Goal: Task Accomplishment & Management: Complete application form

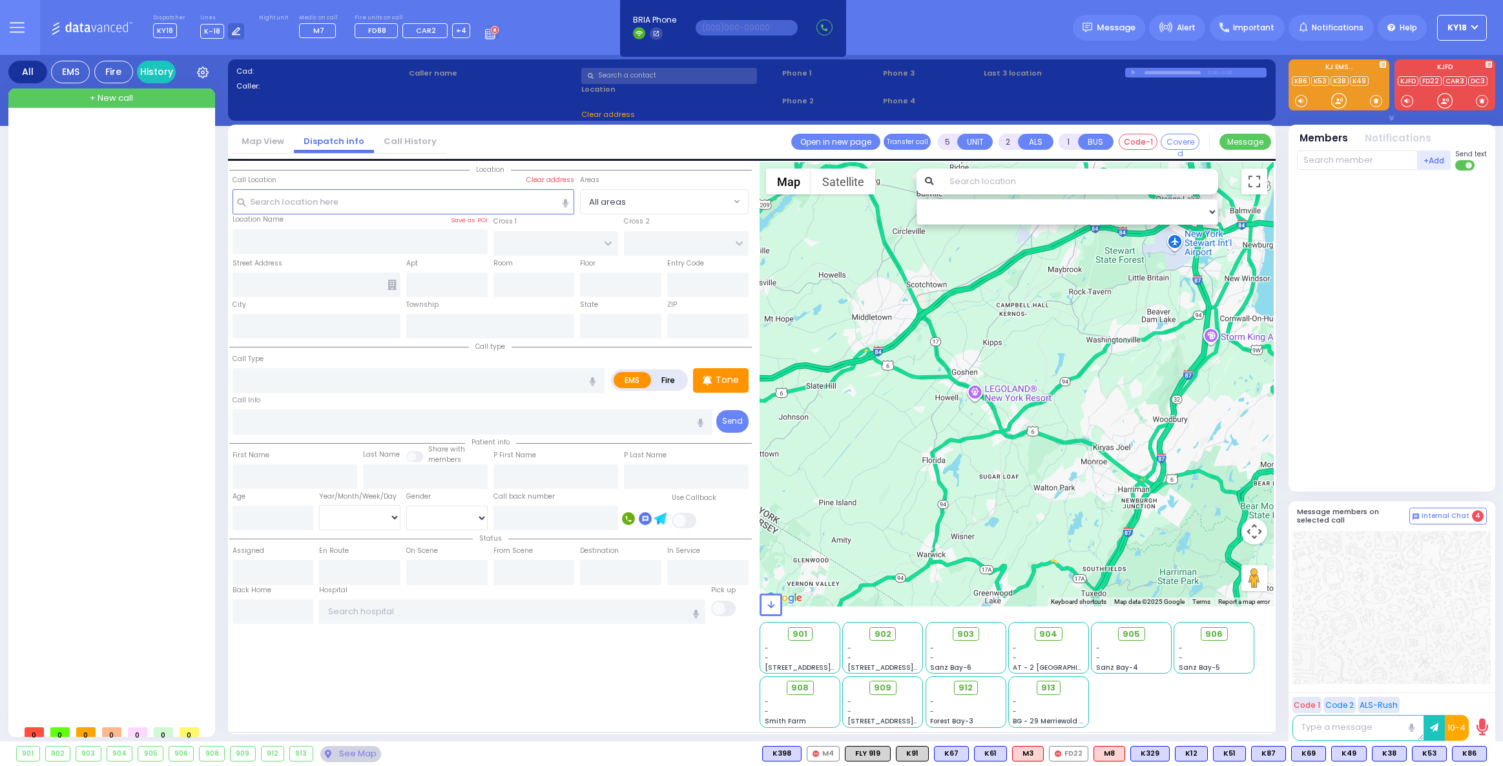
select select
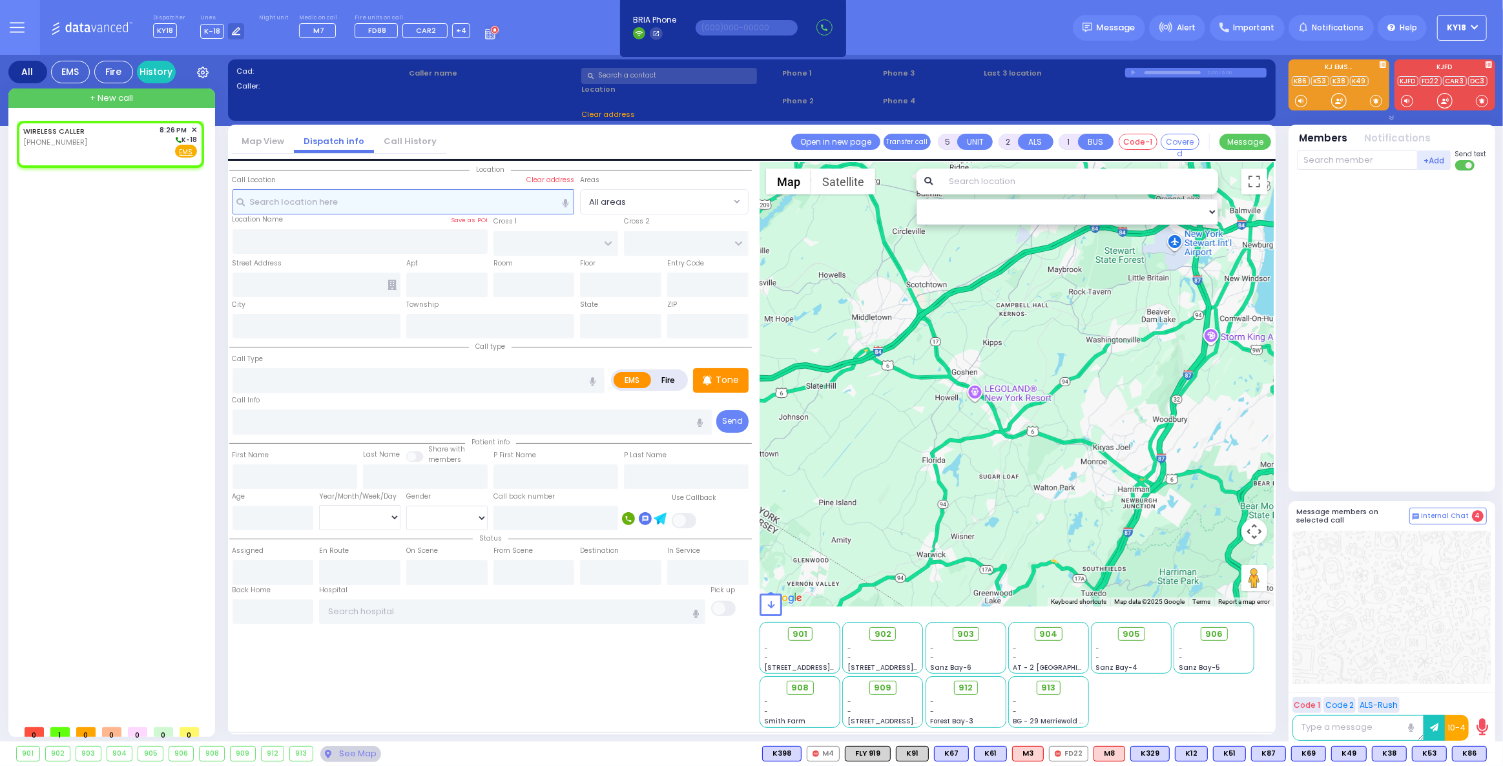
type input "2"
type input "1"
select select
radio input "true"
select select
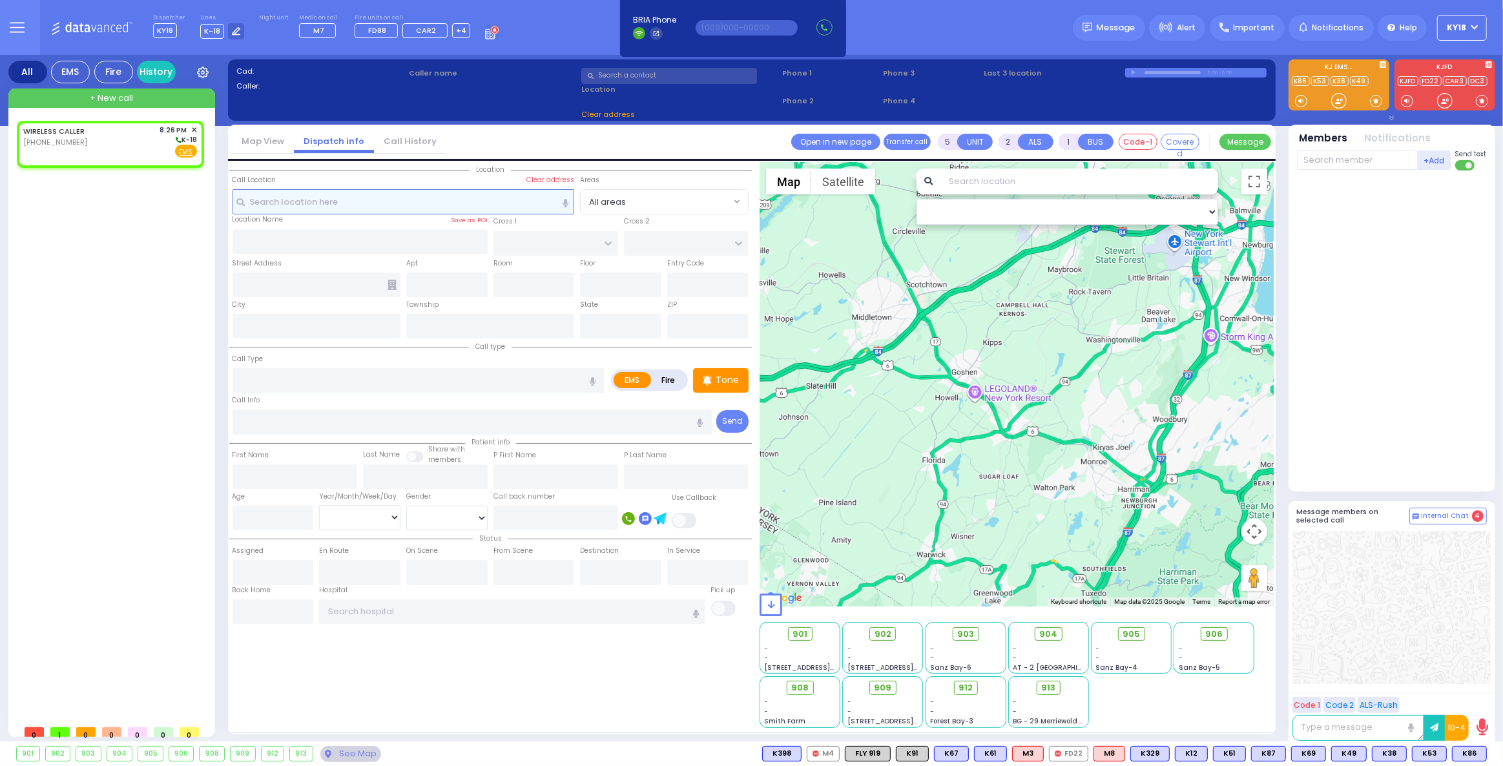
type input "20:26"
select select "Hatzalah Garages"
select select
radio input "true"
select select
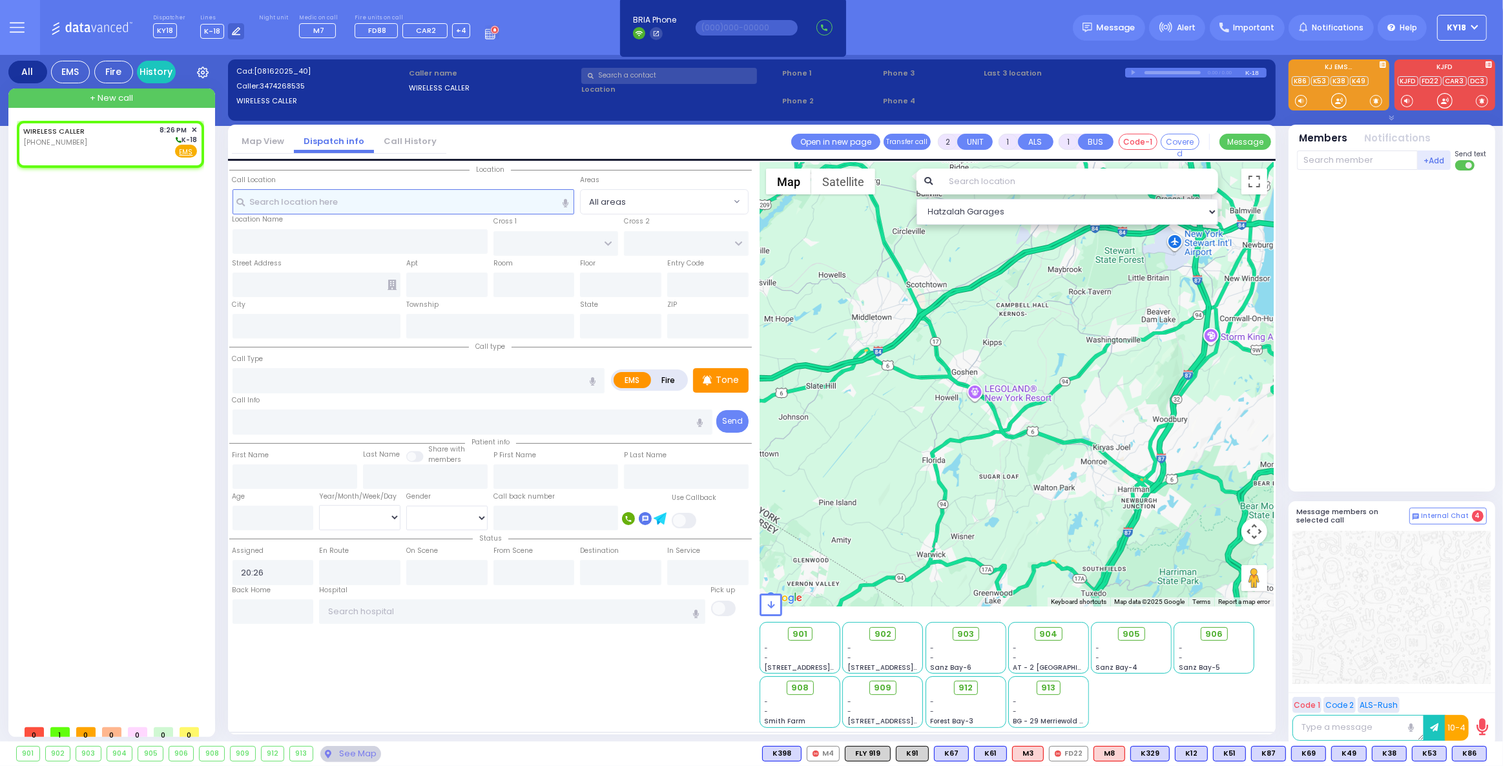
select select "Hatzalah Garages"
click at [98, 140] on div "WIRELESS CALLER [PHONE_NUMBER] 8:26 PM ✕ K-18" at bounding box center [110, 142] width 174 height 34
select select
radio input "true"
select select
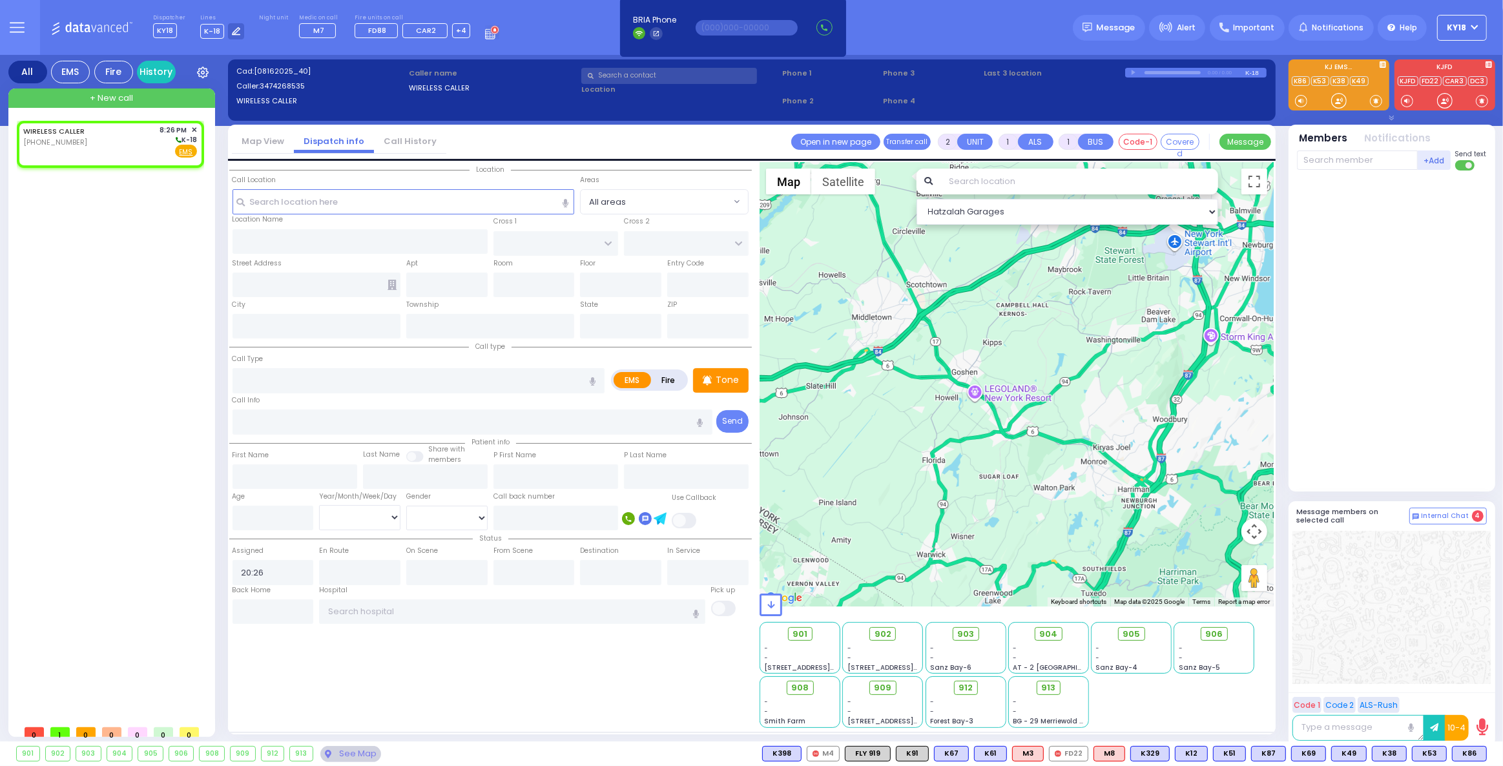
select select "Hatzalah Garages"
click at [395, 209] on input "text" at bounding box center [404, 201] width 342 height 25
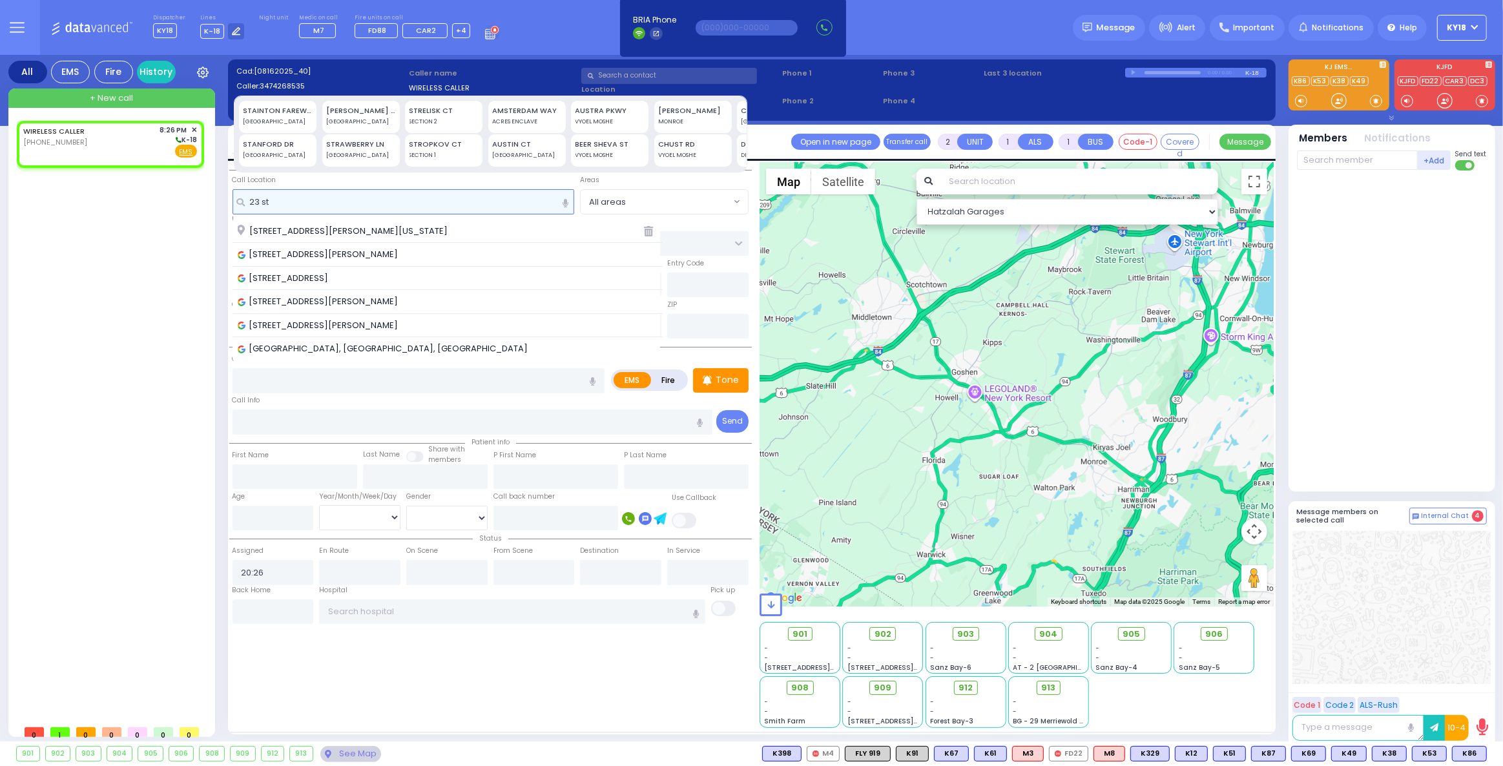
type input "23 st"
click at [299, 107] on div "STAINTON FAREWAY" at bounding box center [278, 110] width 69 height 11
type input "23 [PERSON_NAME]"
type input "MONROE"
type input "10950"
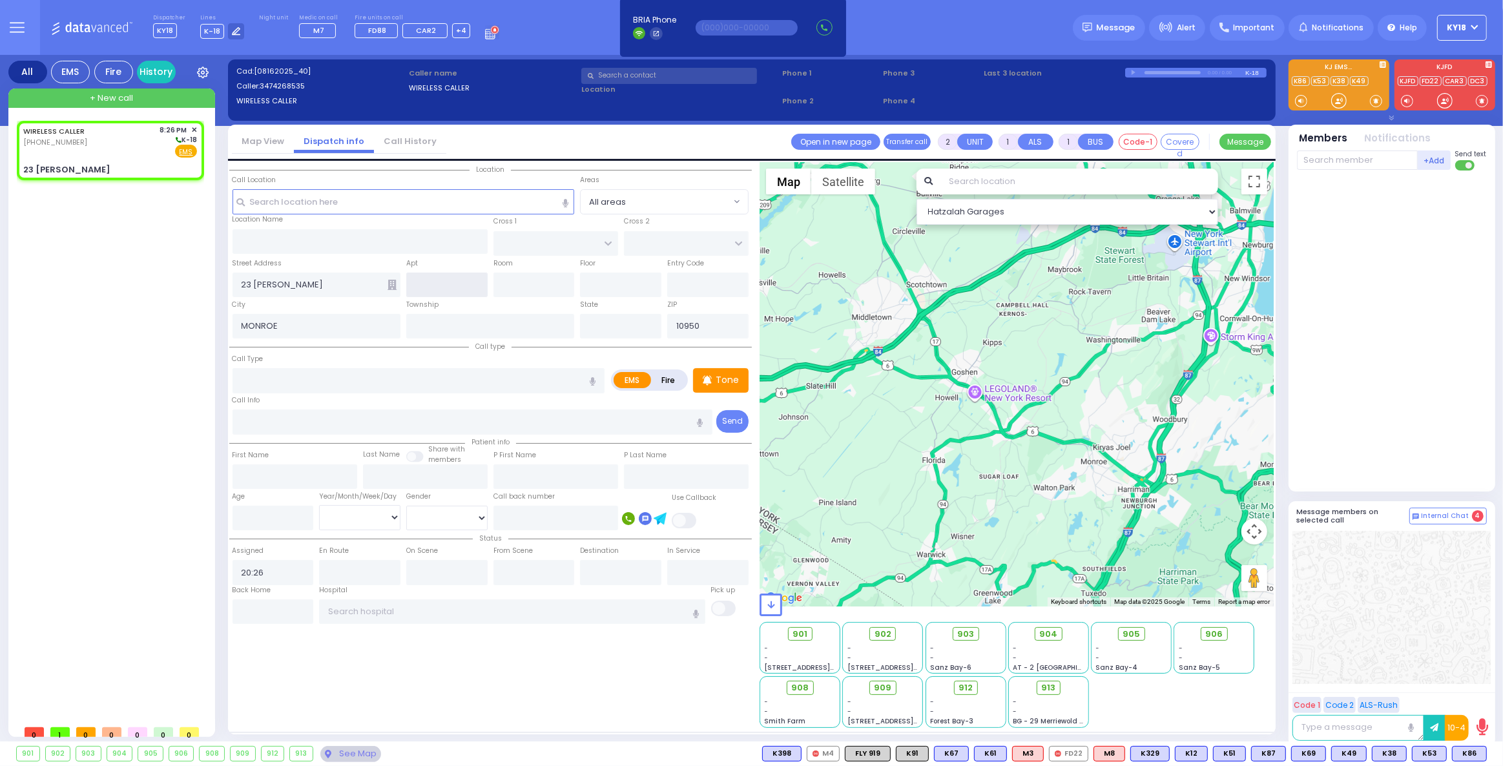
select select
radio input "true"
select select
select select "Hatzalah Garages"
type input "[US_STATE]"
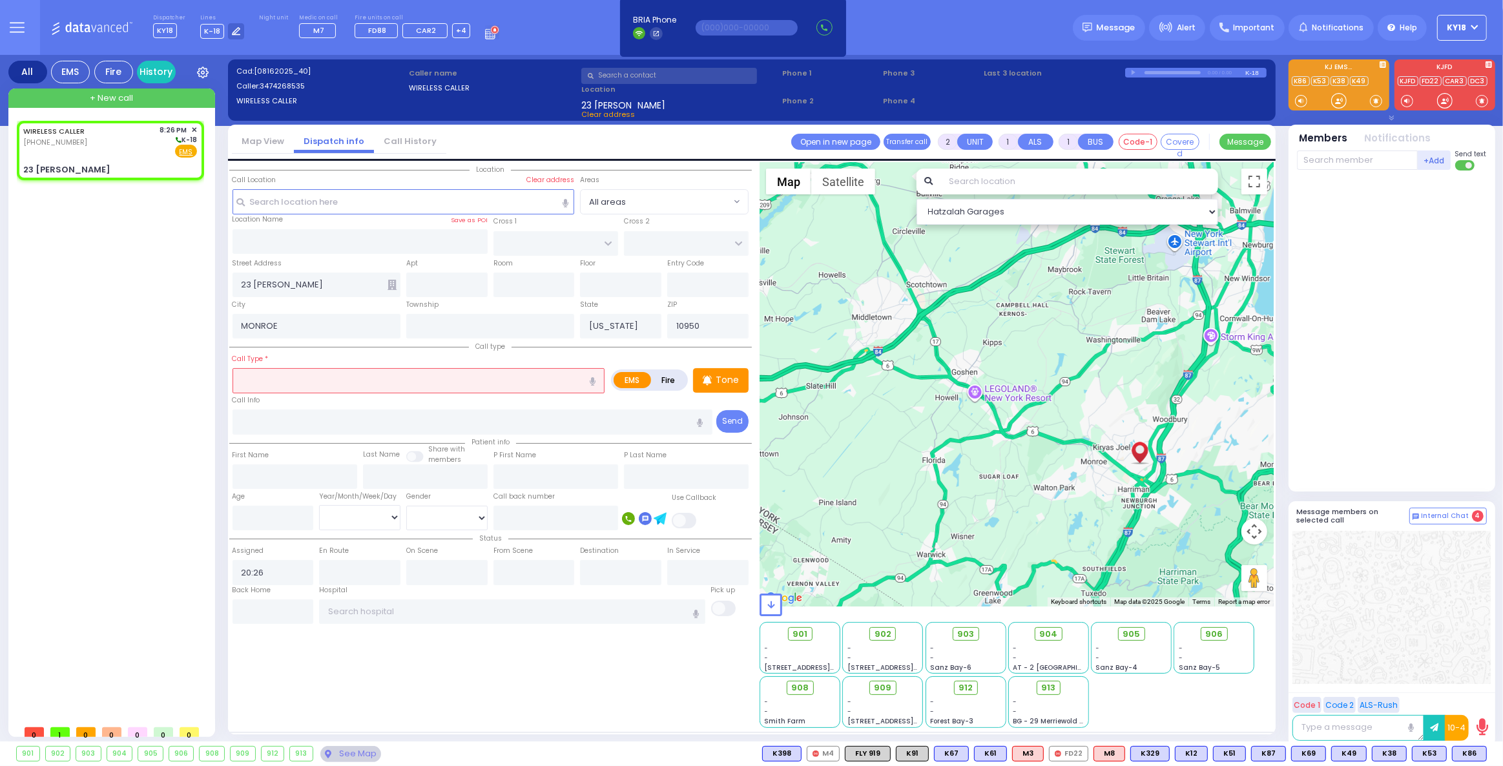
click at [392, 287] on icon at bounding box center [392, 285] width 9 height 10
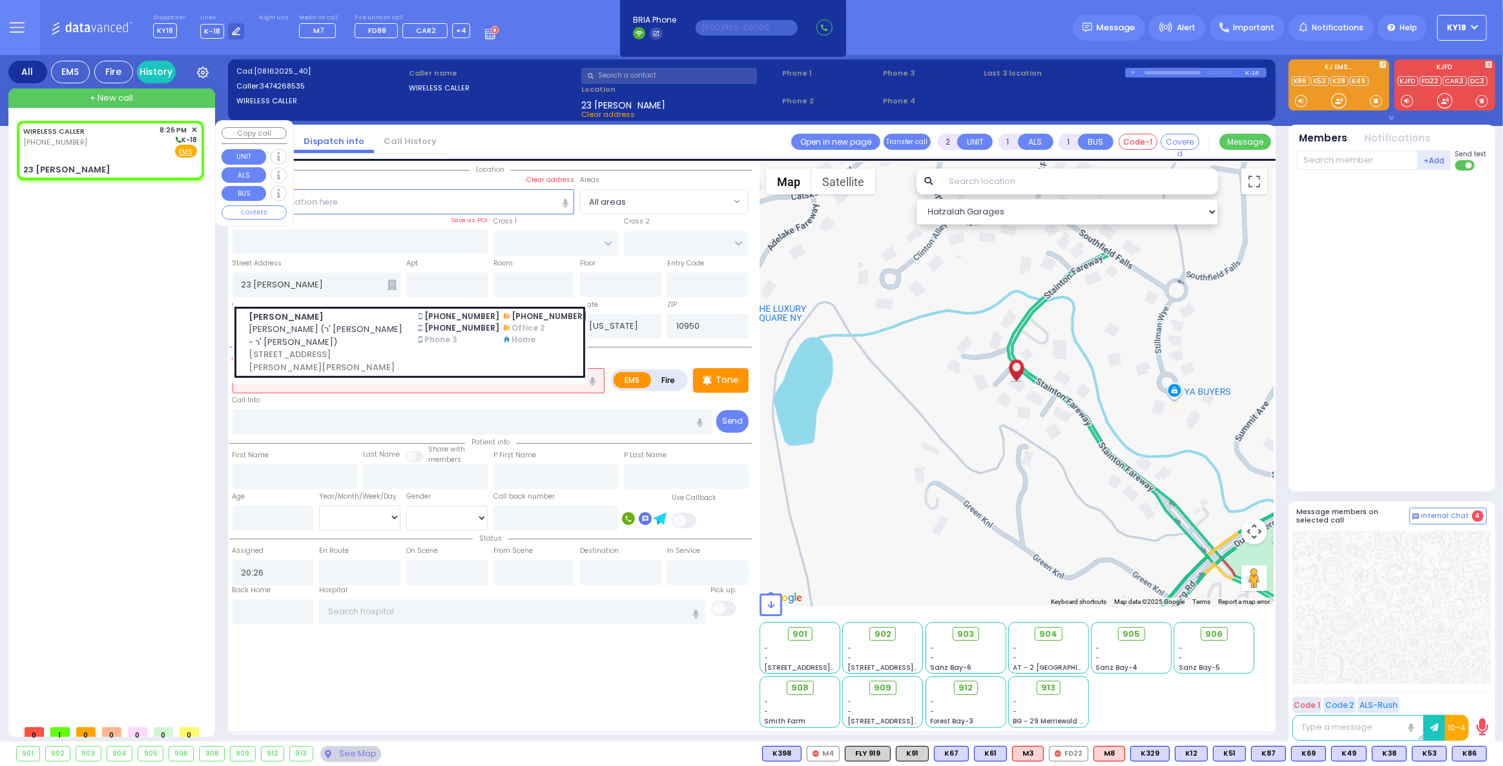
click at [140, 158] on div "WIRELESS CALLER [PHONE_NUMBER] 8:26 PM ✕ K-18 EMS" at bounding box center [110, 151] width 182 height 56
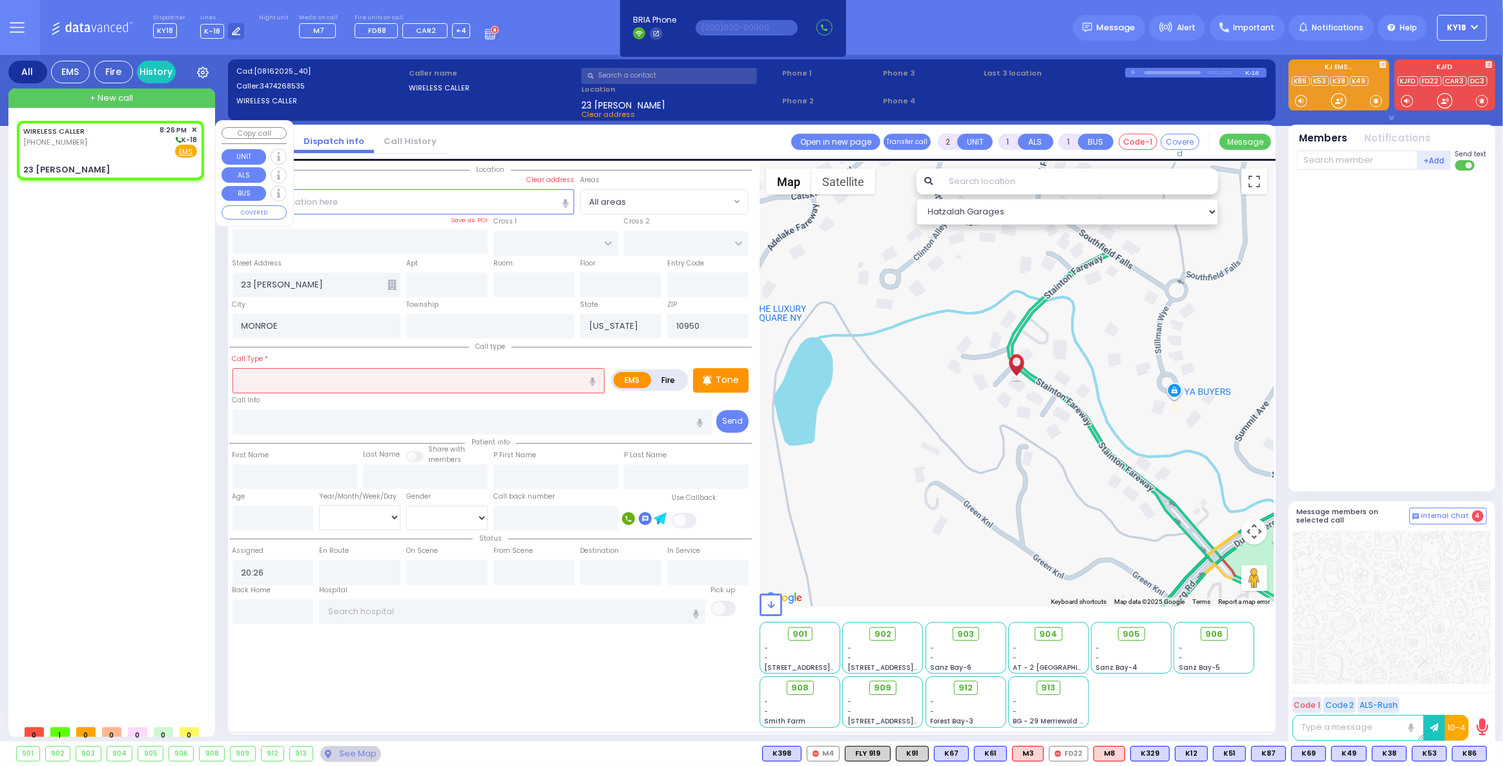
select select
radio input "true"
select select
select select "Hatzalah Garages"
select select
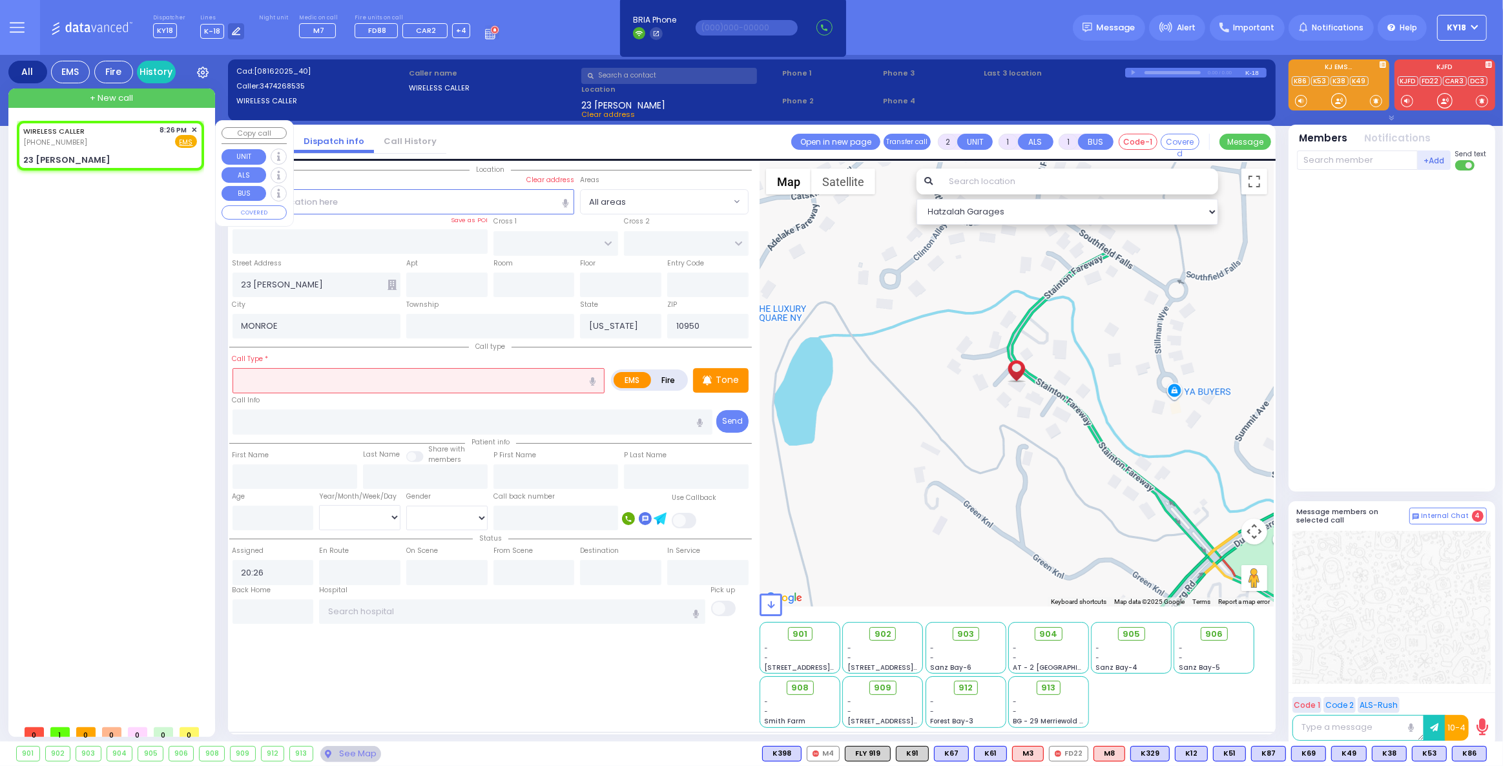
radio input "true"
select select
select select "Hatzalah Garages"
click at [552, 180] on label "Clear address" at bounding box center [550, 180] width 48 height 10
select select
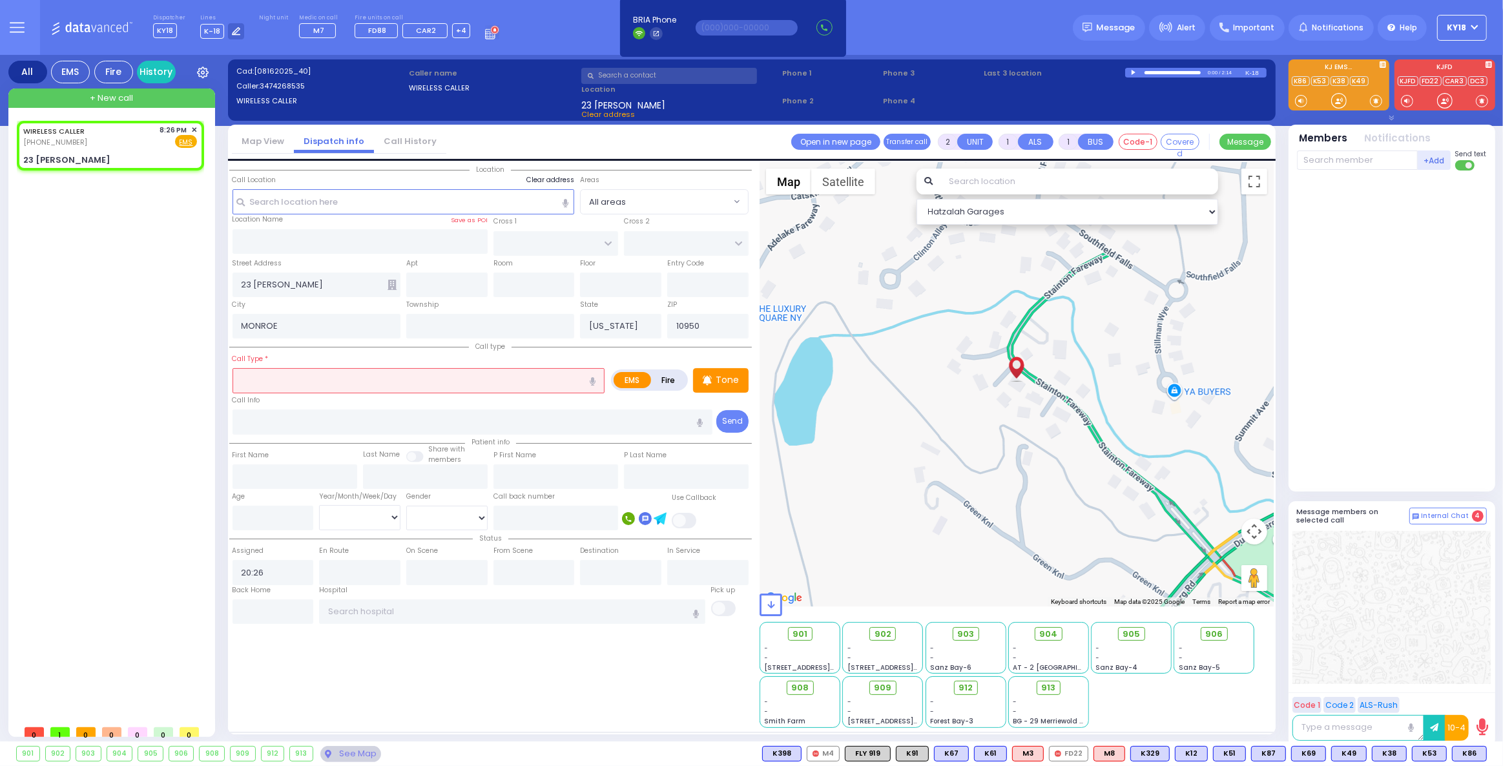
radio input "true"
select select
select select "Hatzalah Garages"
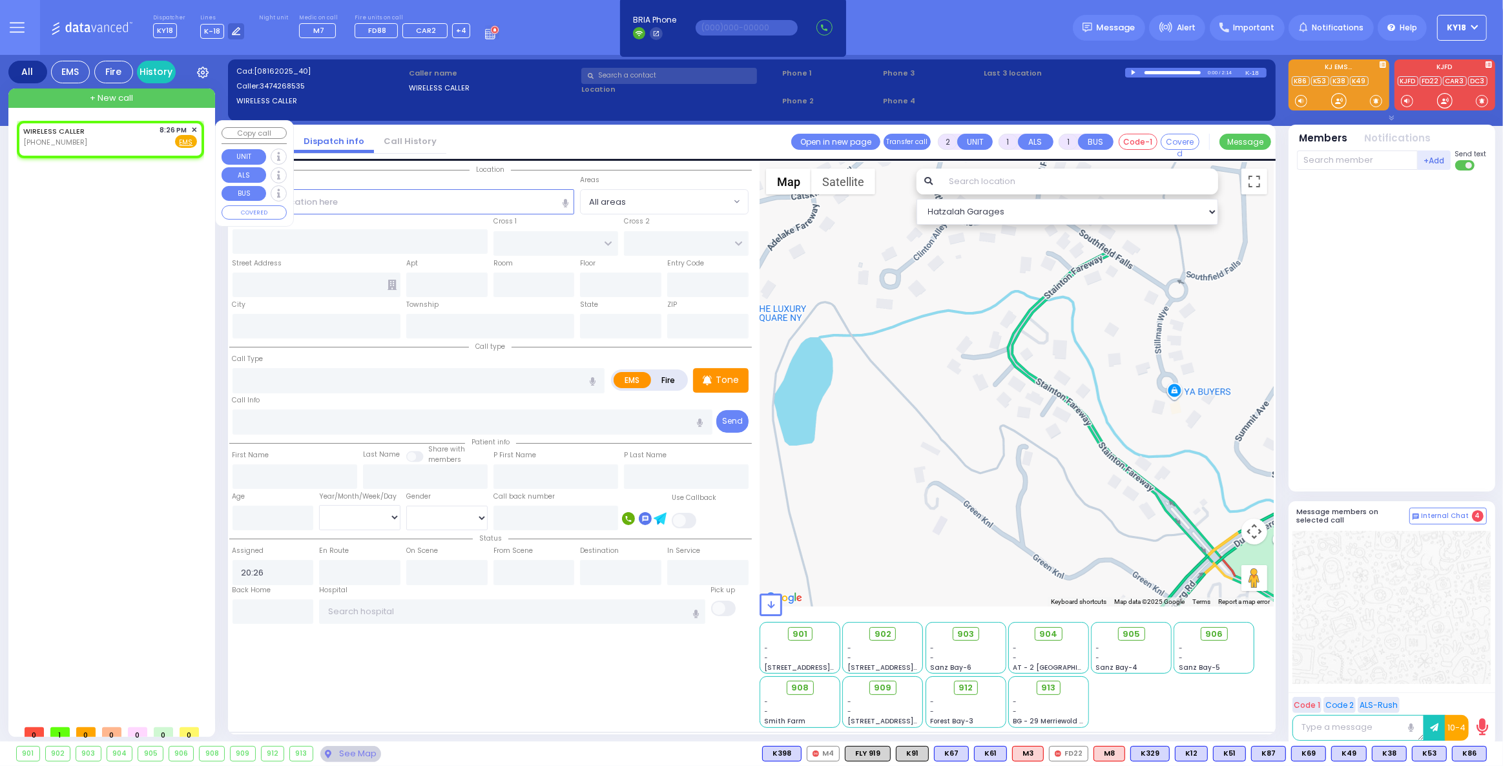
click at [194, 125] on span "✕" at bounding box center [194, 130] width 6 height 11
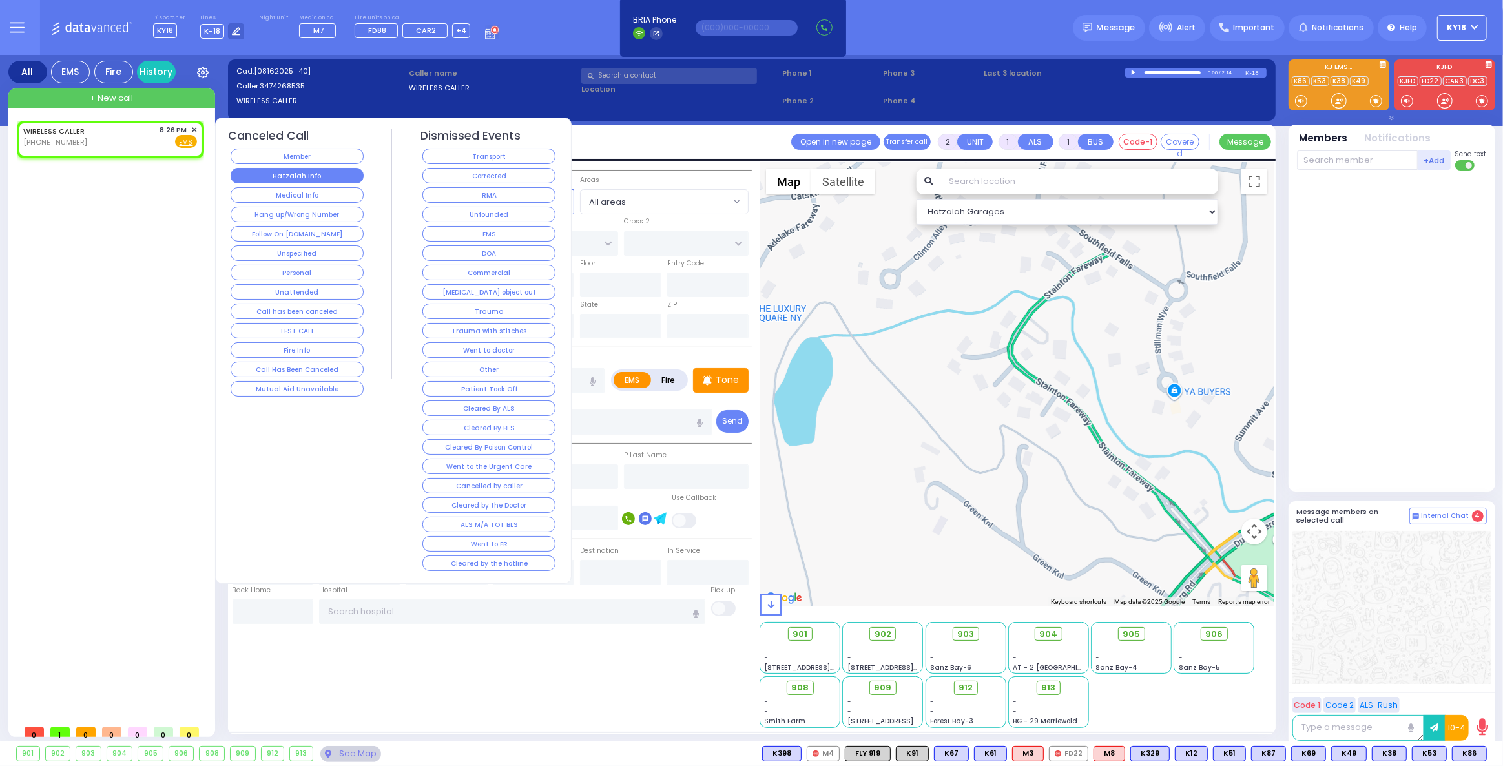
click at [340, 174] on button "Hatzalah Info" at bounding box center [297, 176] width 133 height 16
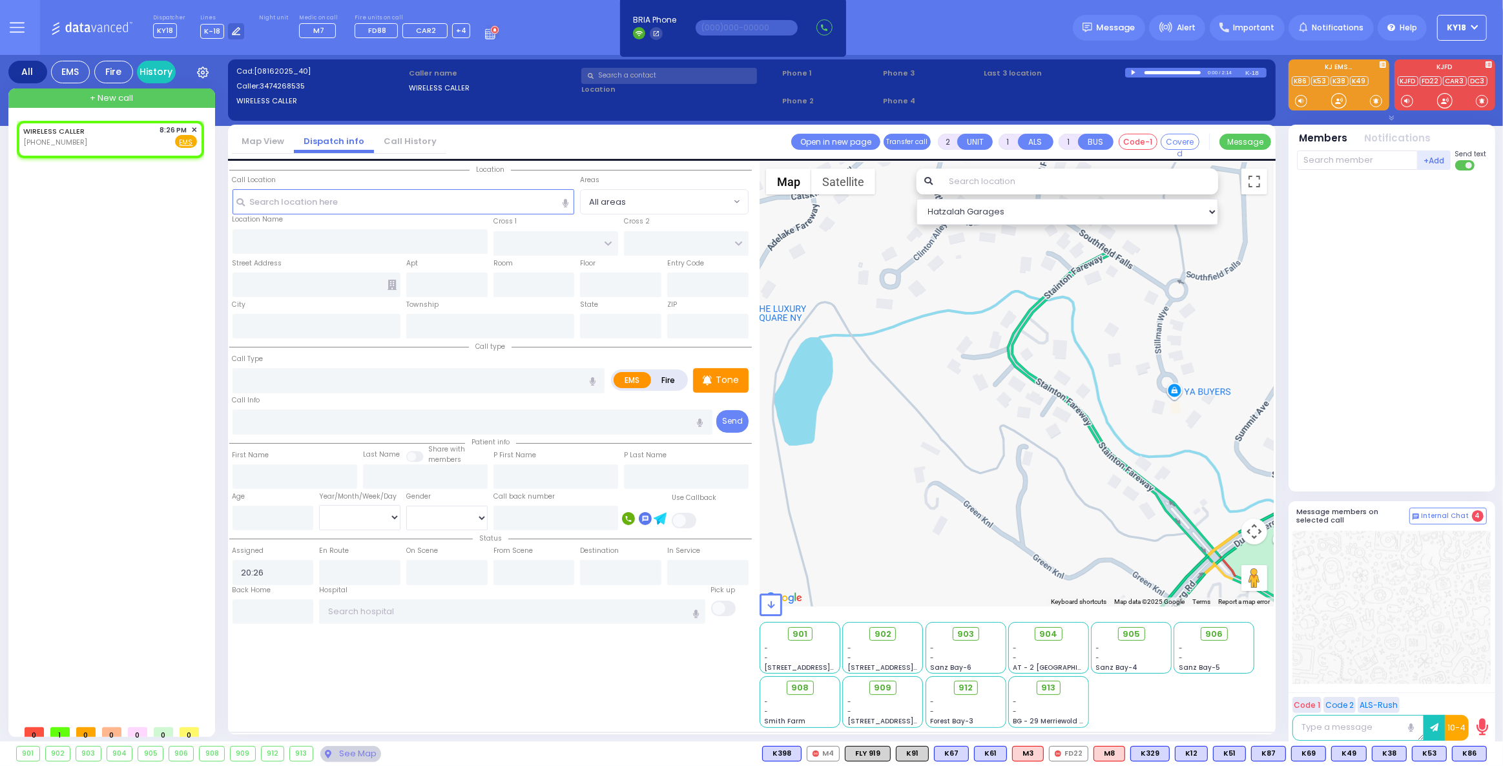
select select
radio input "true"
select select
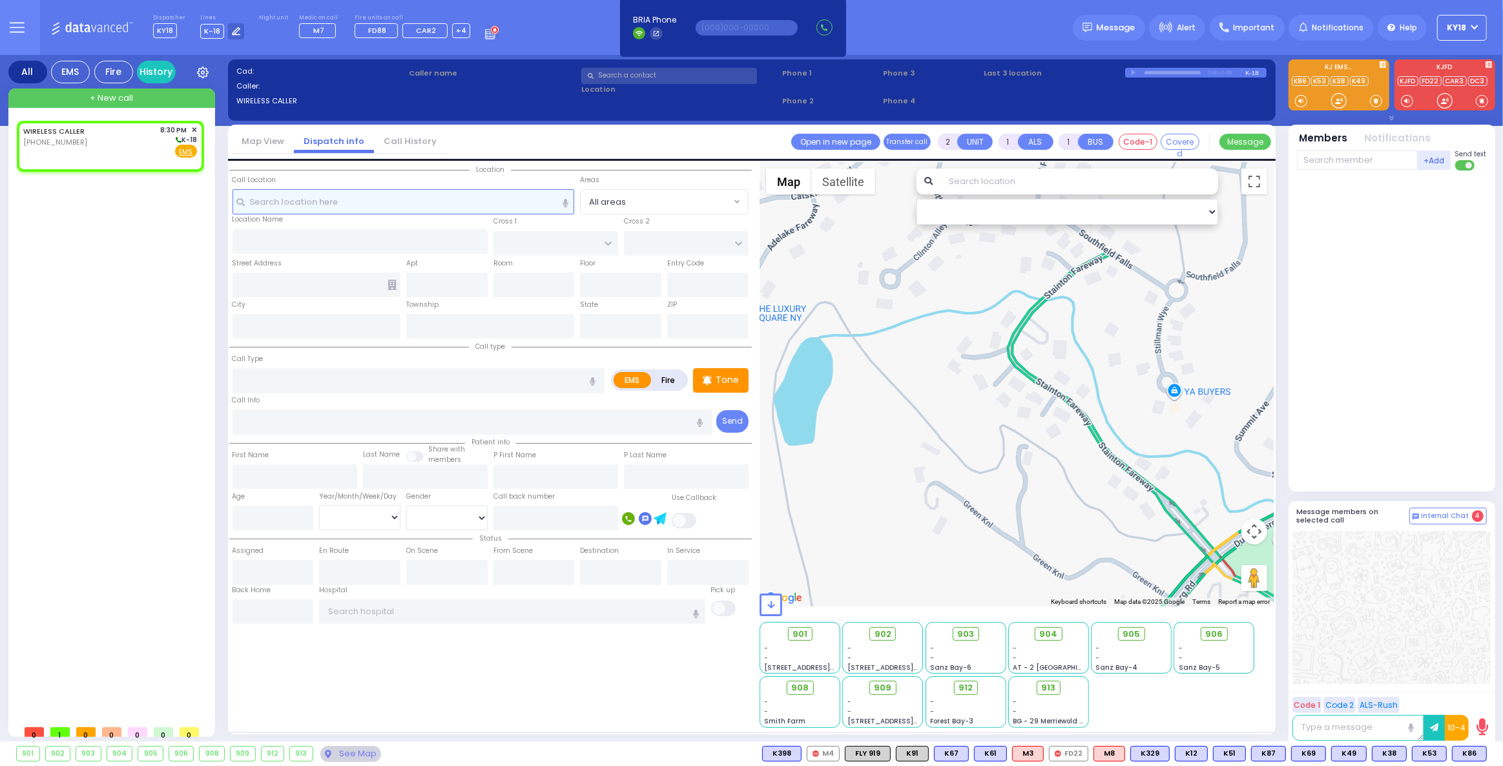
select select
radio input "true"
select select
type input "20:30"
select select "Hatzalah Garages"
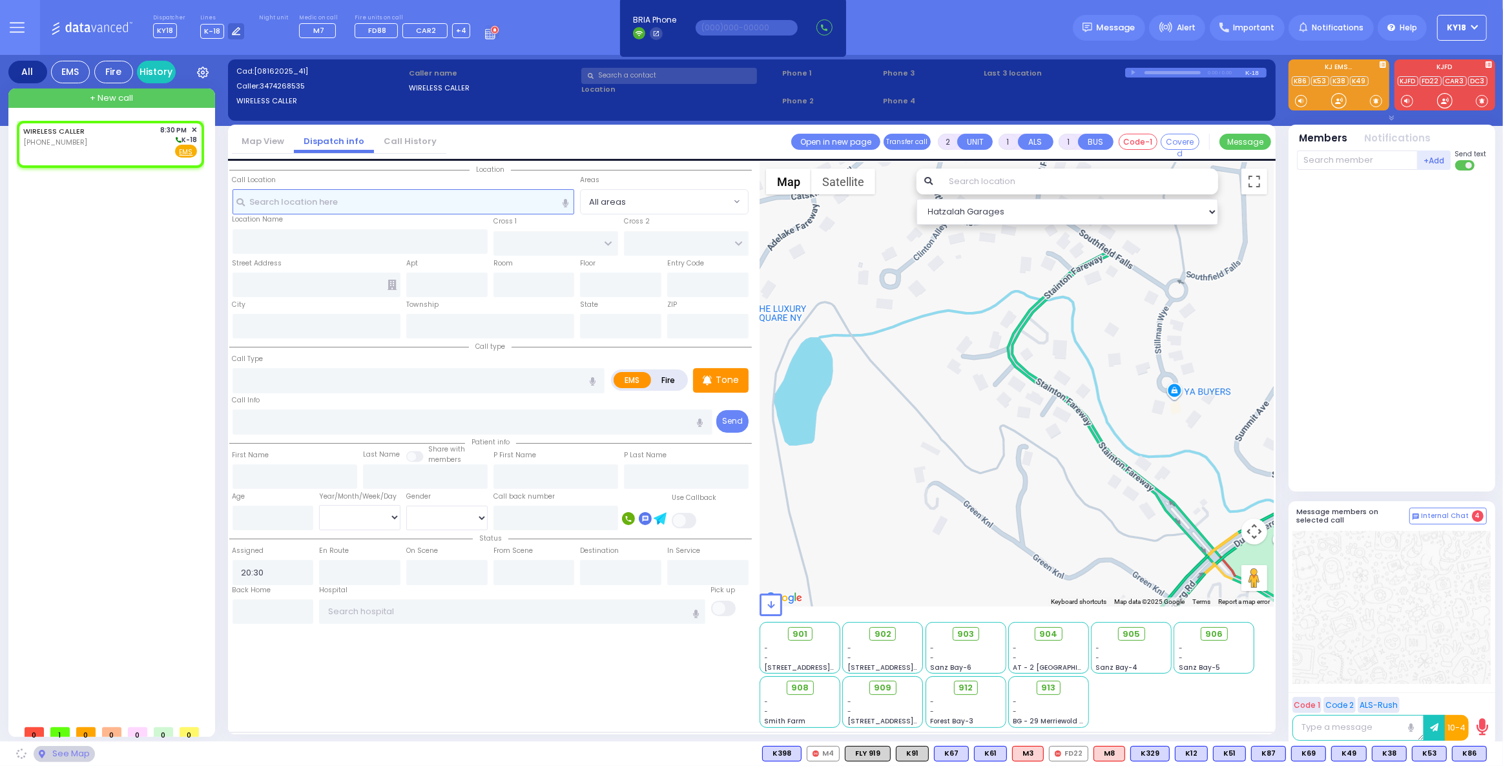
select select
radio input "true"
select select
select select "Hatzalah Garages"
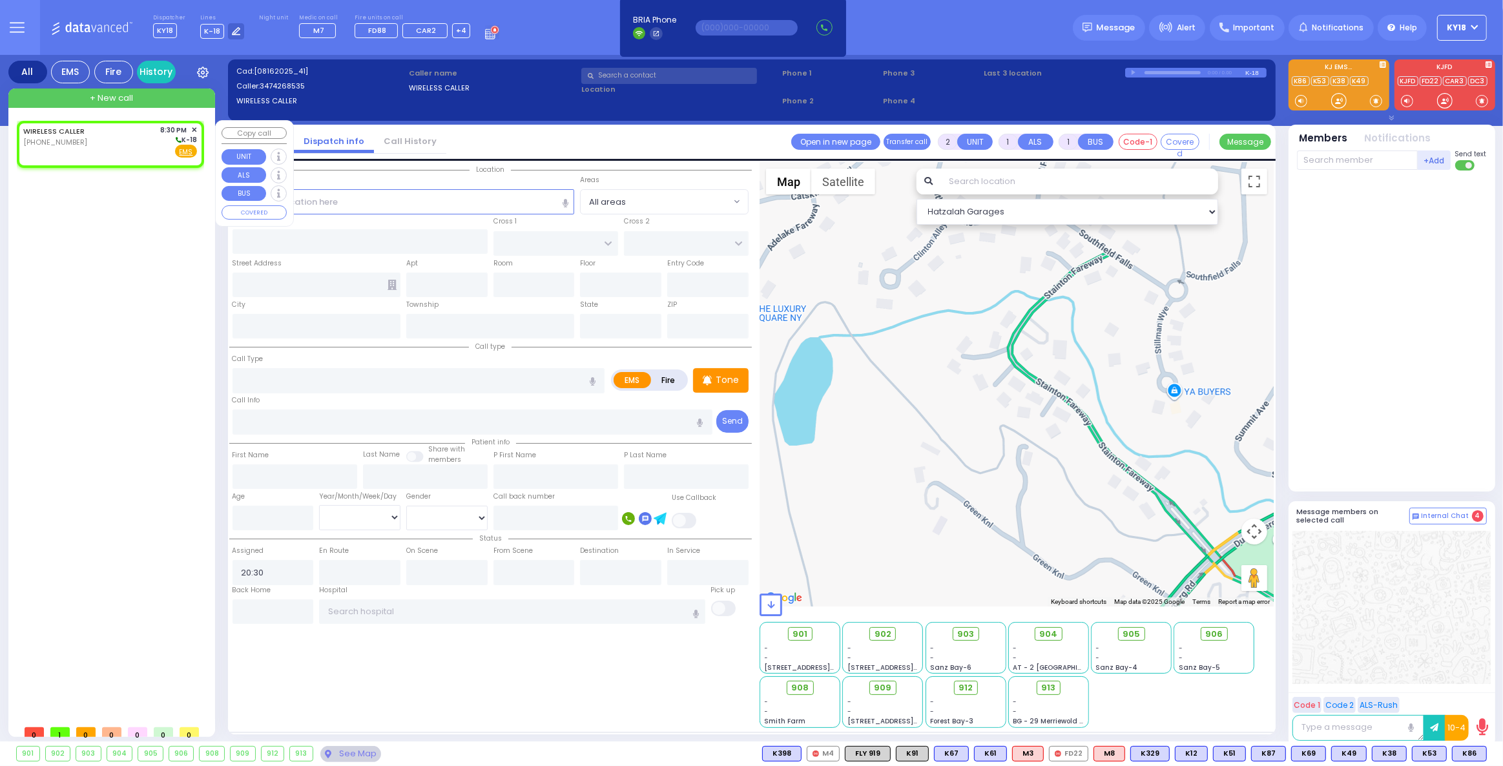
click at [122, 140] on div "WIRELESS CALLER [PHONE_NUMBER] 8:30 PM ✕ K-18" at bounding box center [110, 142] width 174 height 34
select select
radio input "true"
select select
select select "Hatzalah Garages"
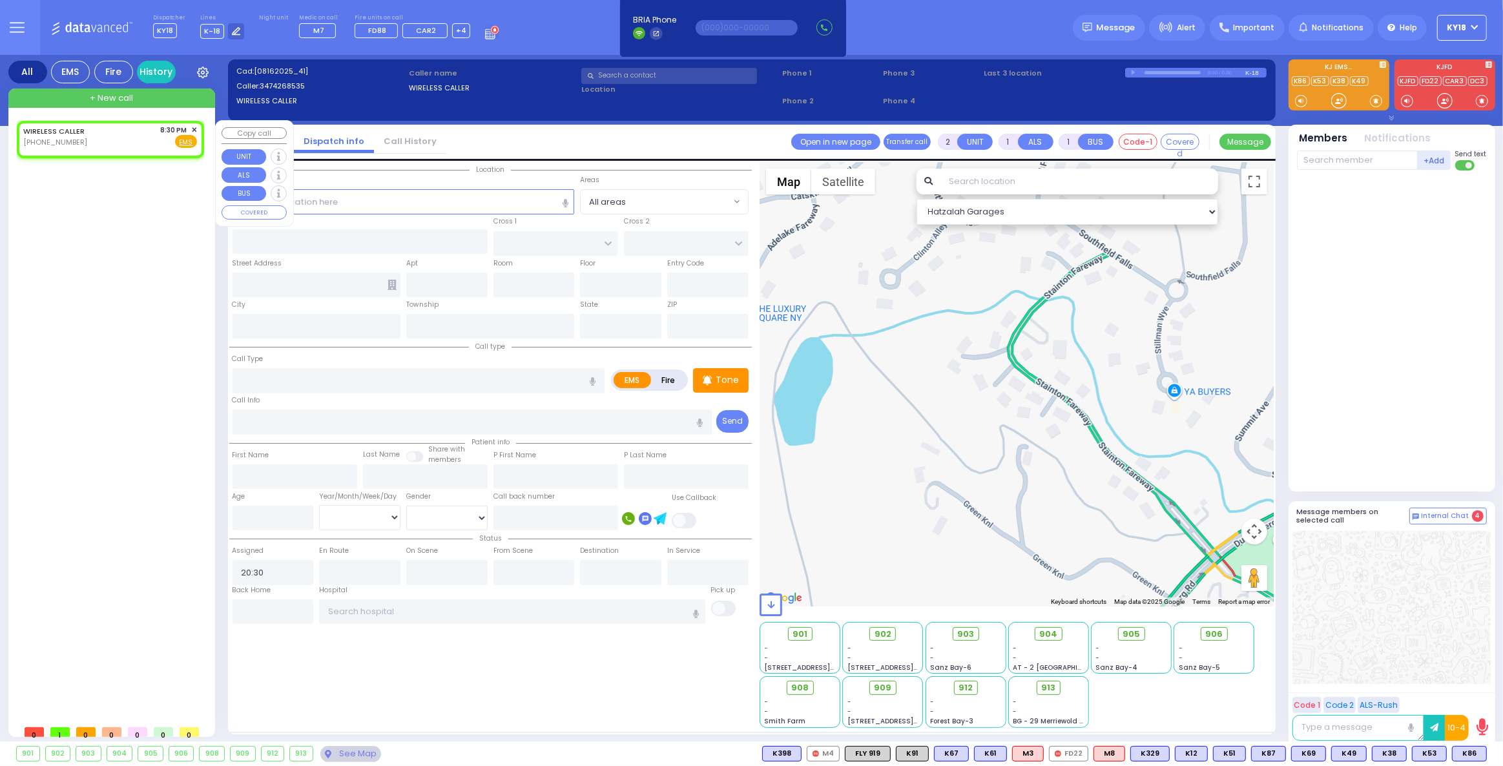
select select
radio input "true"
select select
select select "Hatzalah Garages"
click at [193, 127] on span "✕" at bounding box center [194, 130] width 6 height 11
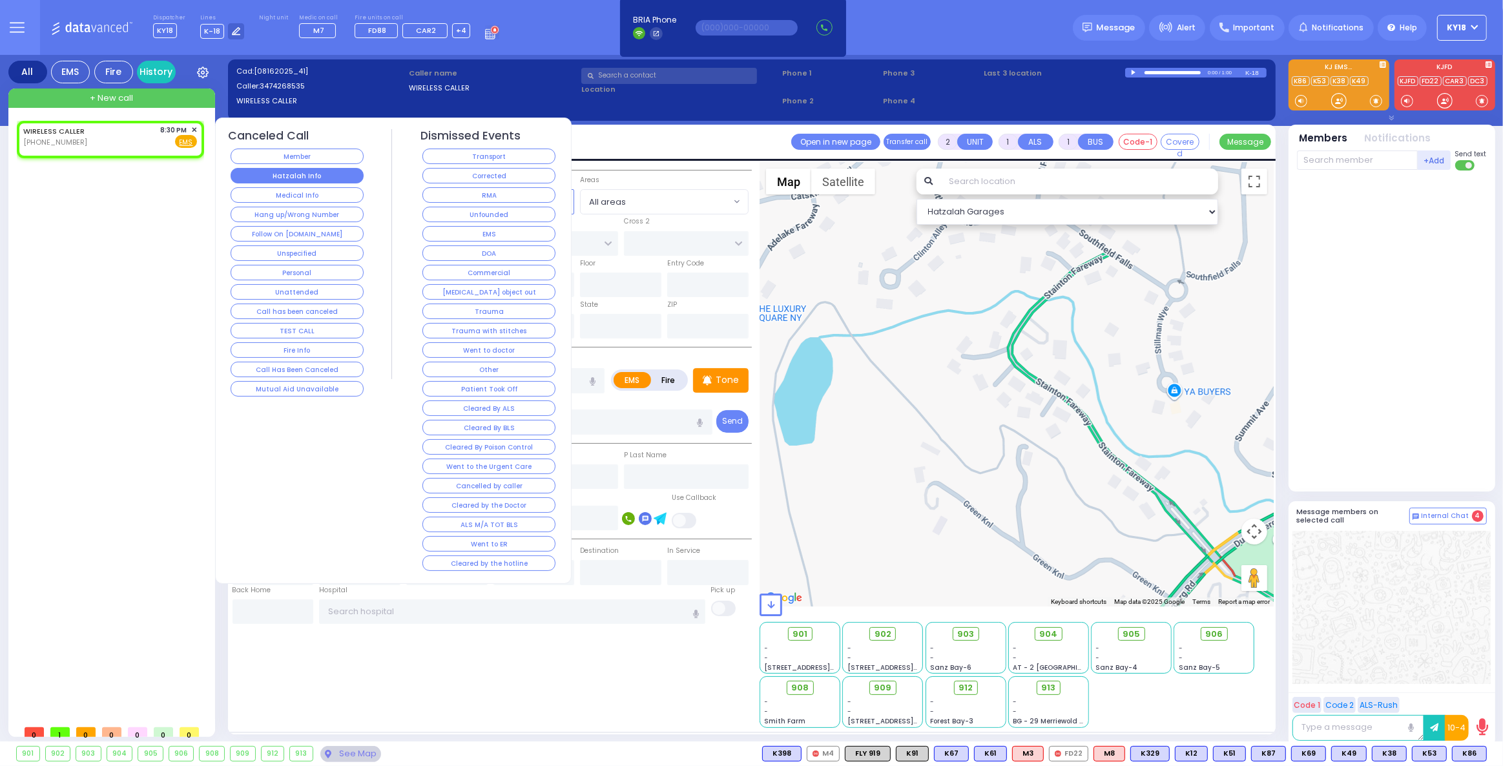
click at [311, 171] on button "Hatzalah Info" at bounding box center [297, 176] width 133 height 16
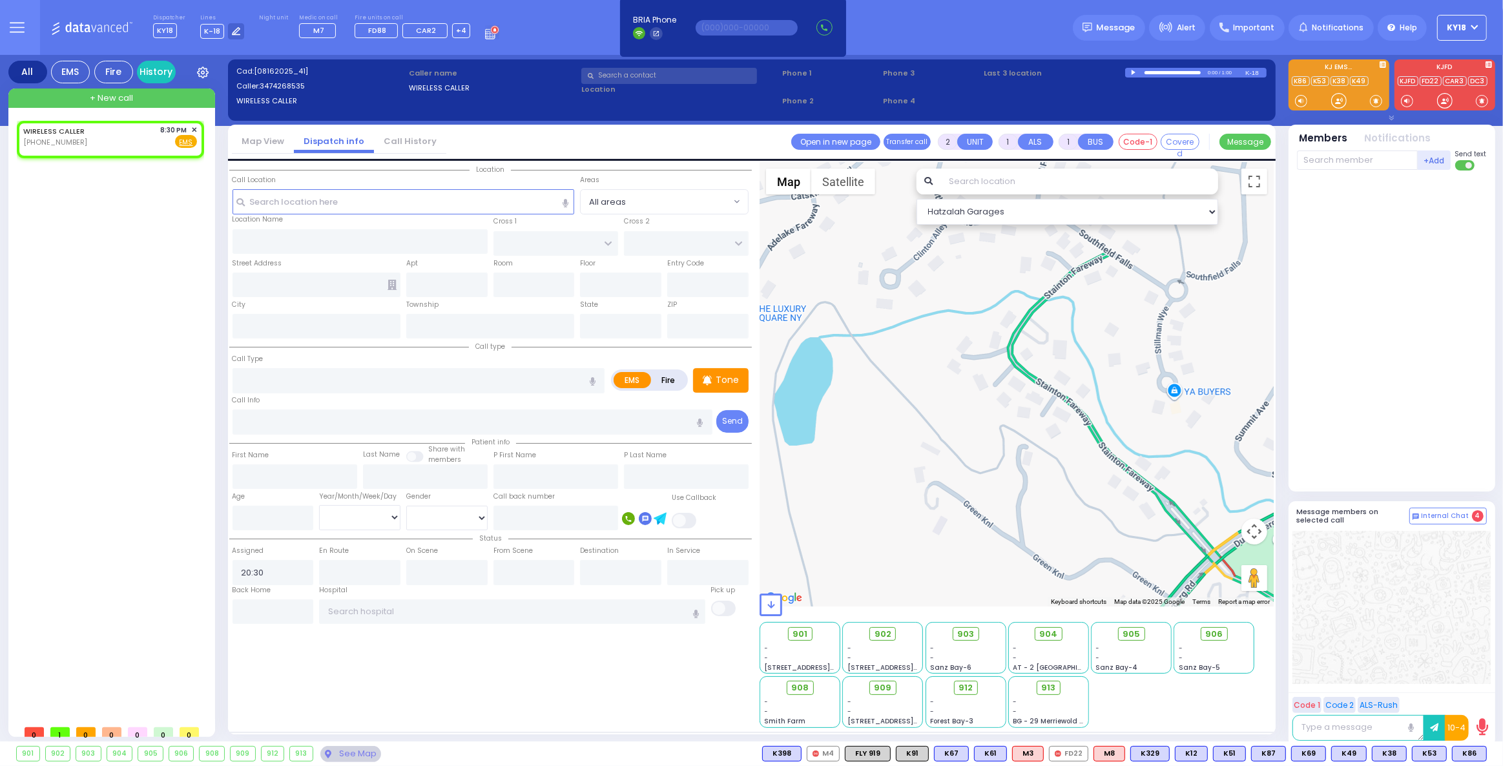
select select
radio input "true"
select select
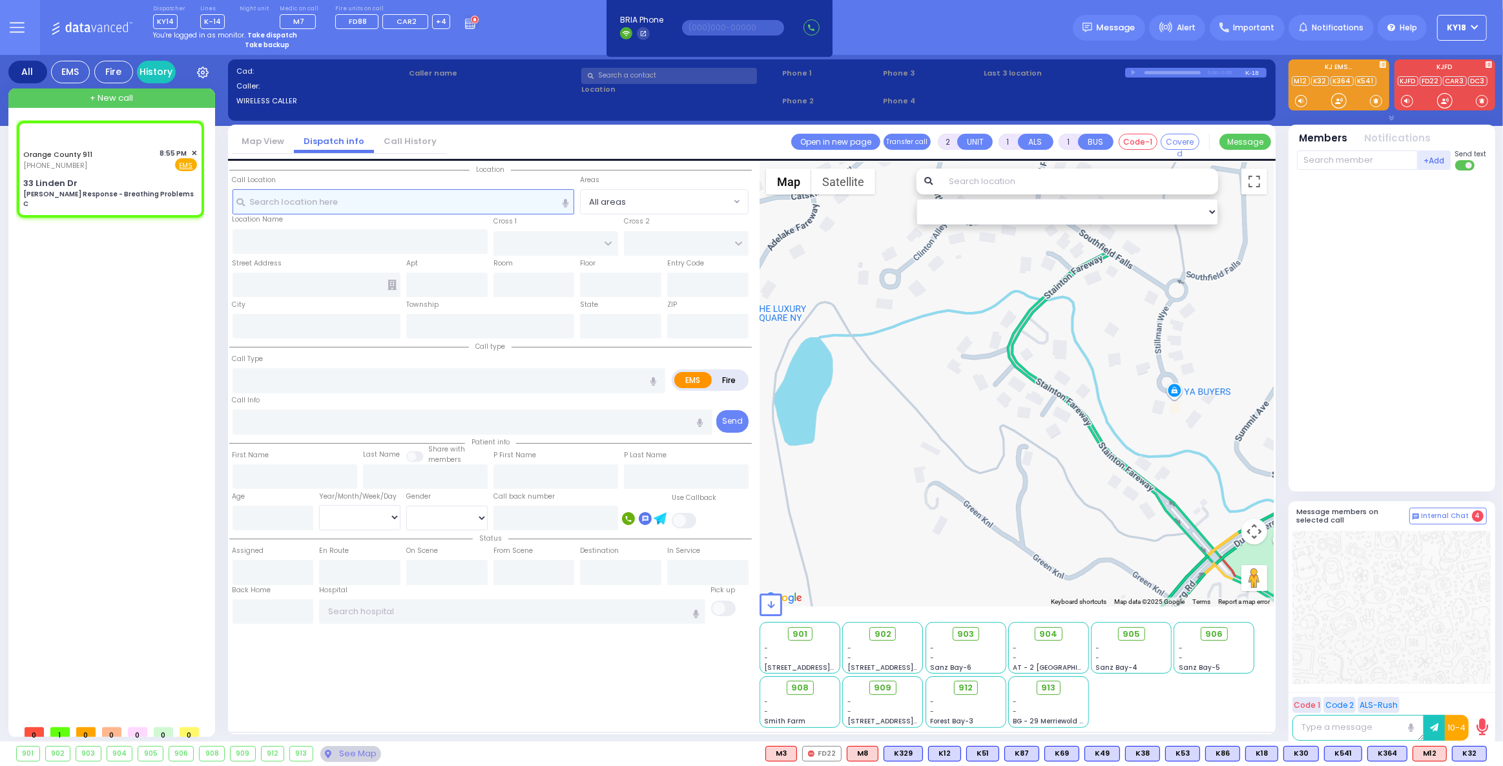
type input "6"
select select
type input "[PERSON_NAME] Response - Breathing Problems C"
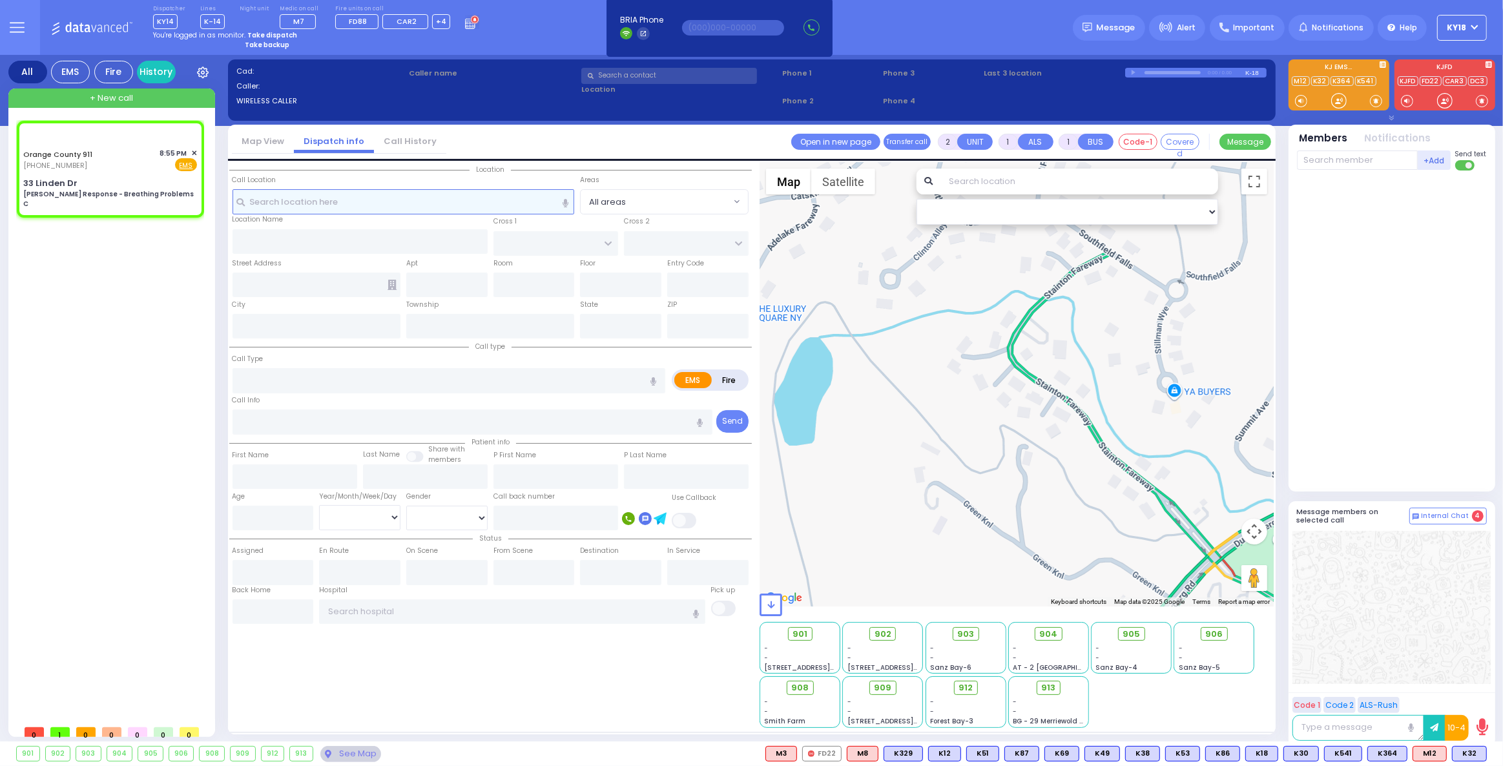
radio input "true"
type input "Nature: : Charlie Response - Breathing Problems C Address: : [STREET_ADDRESS]: …"
select select
select select "Hatzalah Garages"
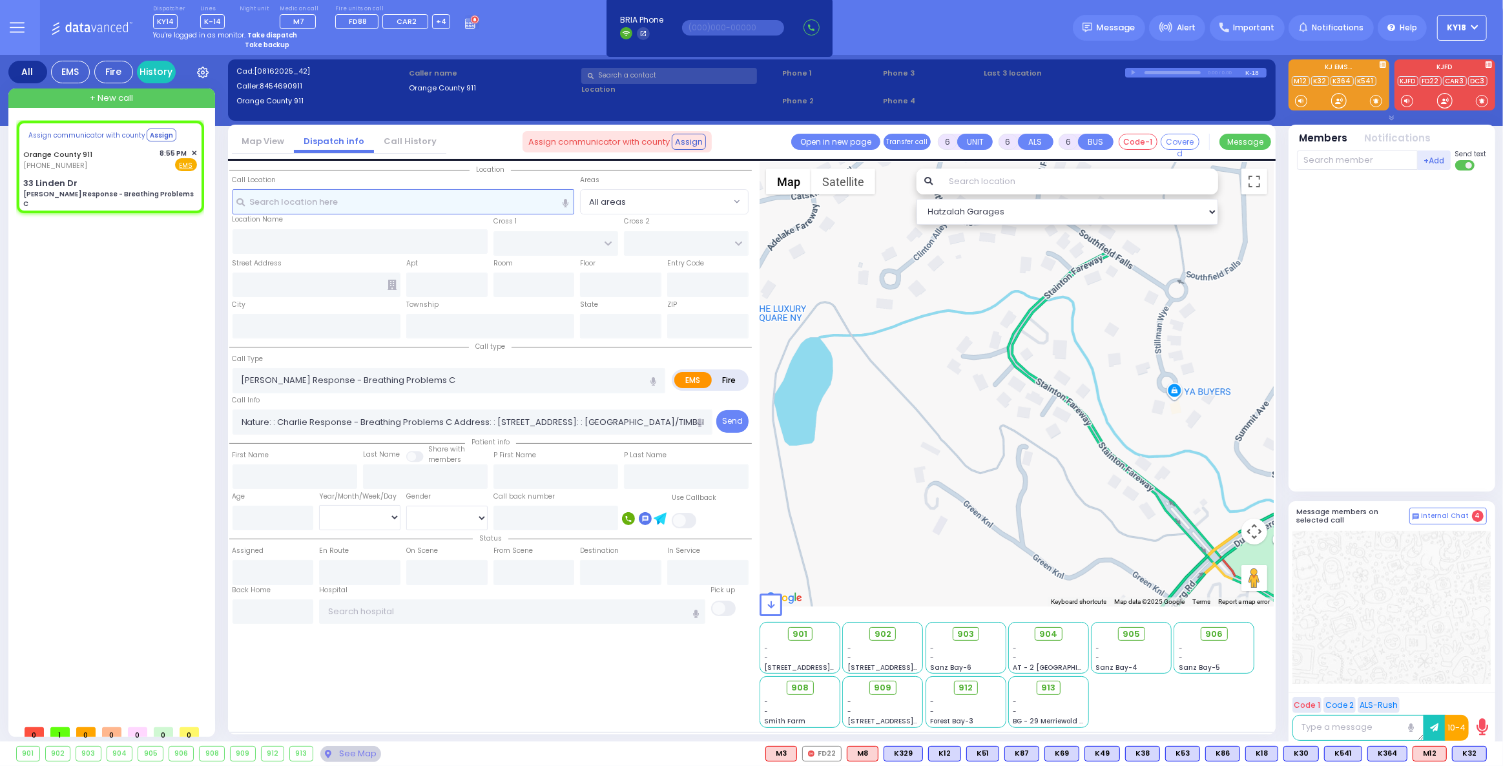
select select
radio input "true"
select select
select select "Hatzalah Garages"
type input "33 Linden Dr"
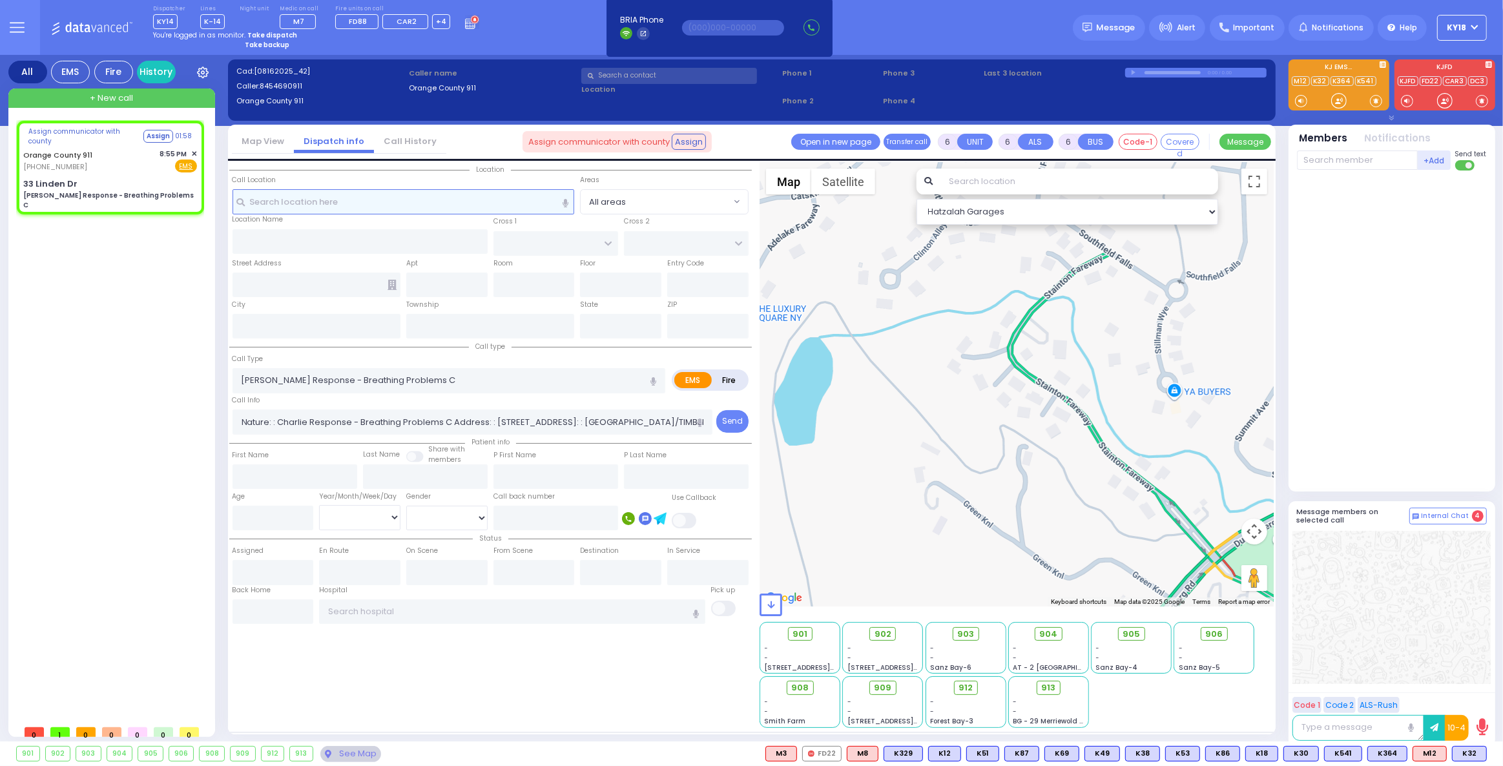
type input "Monroe"
type input "[US_STATE]"
type input "10930"
